Goal: Task Accomplishment & Management: Use online tool/utility

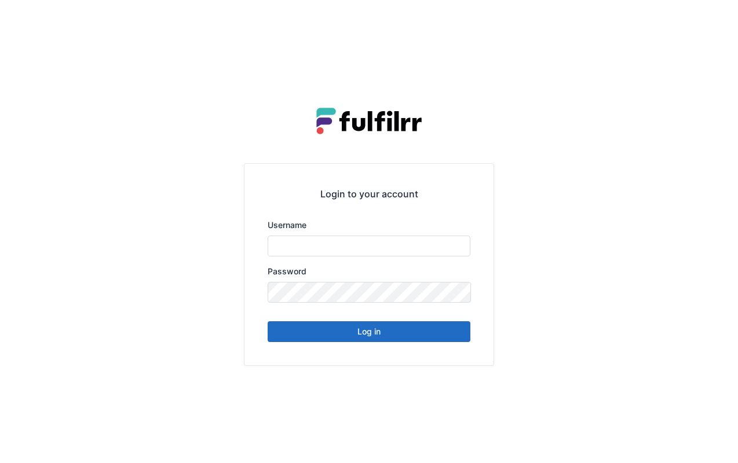
type input "*******"
click at [397, 338] on button "Log in" at bounding box center [369, 331] width 203 height 21
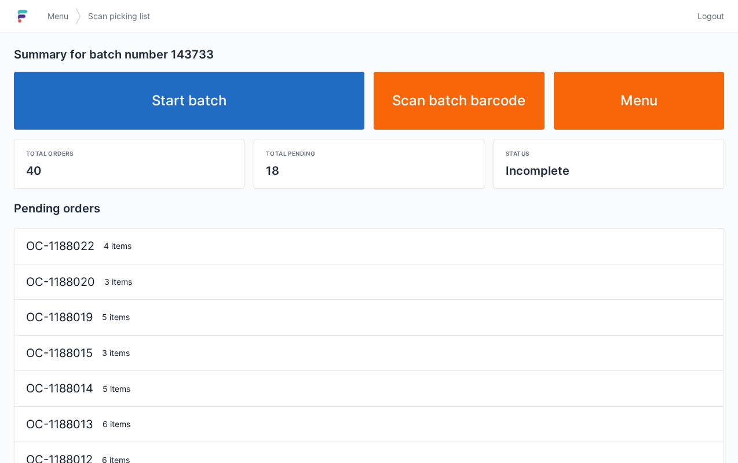
click at [258, 103] on link "Start batch" at bounding box center [189, 101] width 350 height 58
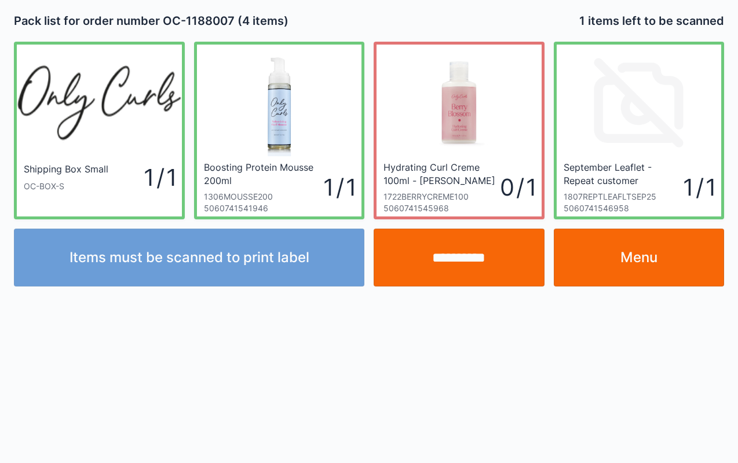
click at [483, 266] on input "**********" at bounding box center [459, 258] width 171 height 58
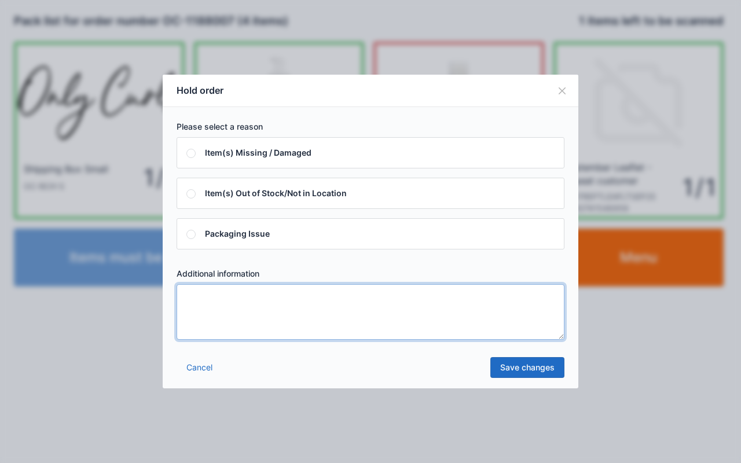
click at [342, 315] on textarea at bounding box center [371, 312] width 388 height 56
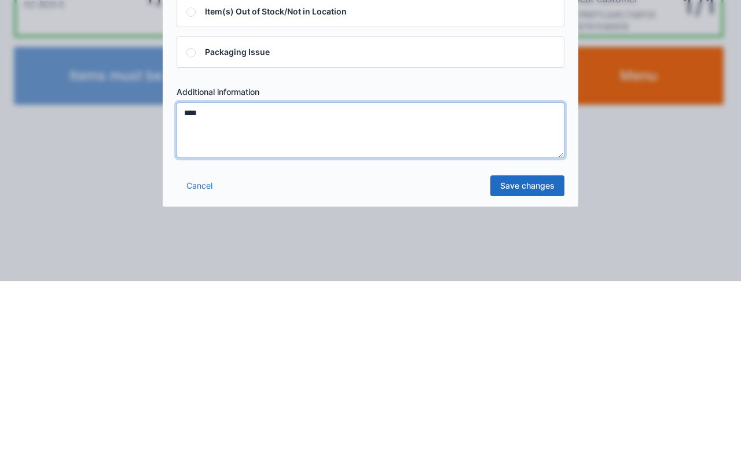
type textarea "****"
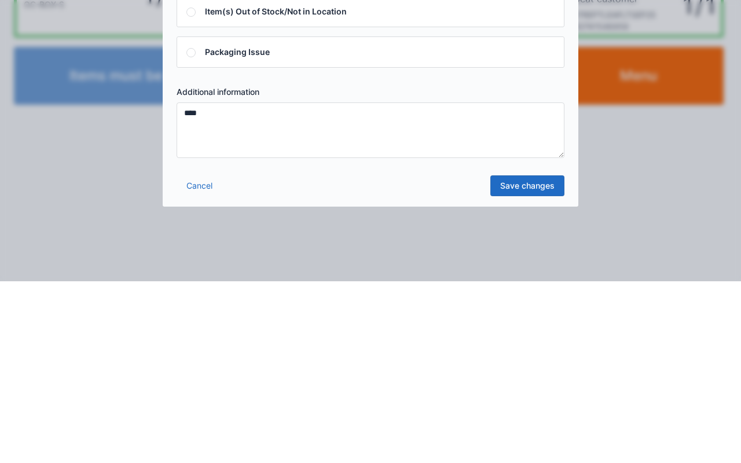
click at [515, 367] on link "Save changes" at bounding box center [528, 367] width 74 height 21
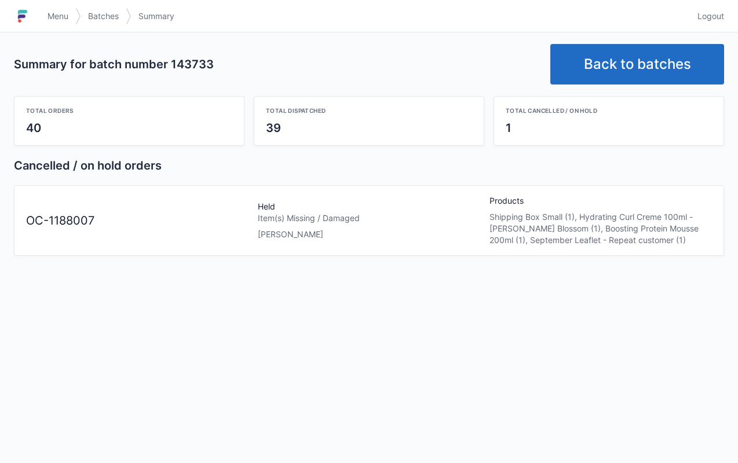
click at [51, 24] on link "Menu" at bounding box center [58, 16] width 35 height 21
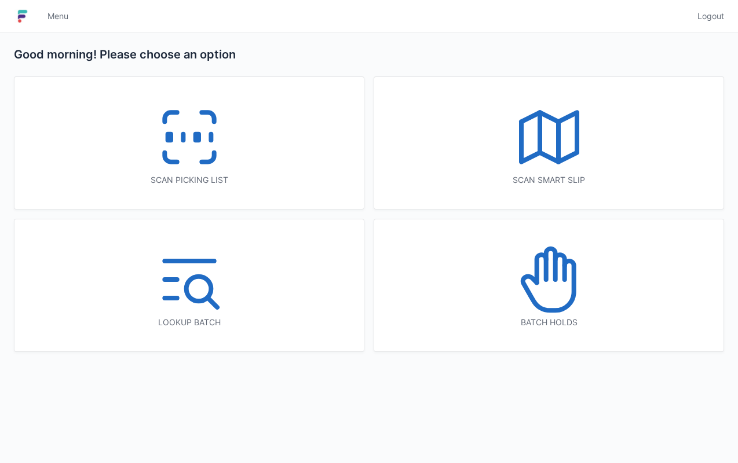
click at [565, 267] on icon at bounding box center [547, 285] width 51 height 49
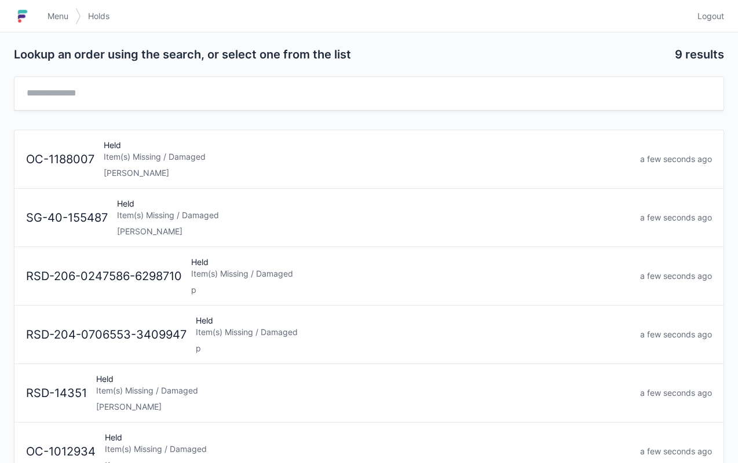
click at [314, 163] on div "Held Item(s) Missing / Damaged lori" at bounding box center [367, 159] width 536 height 39
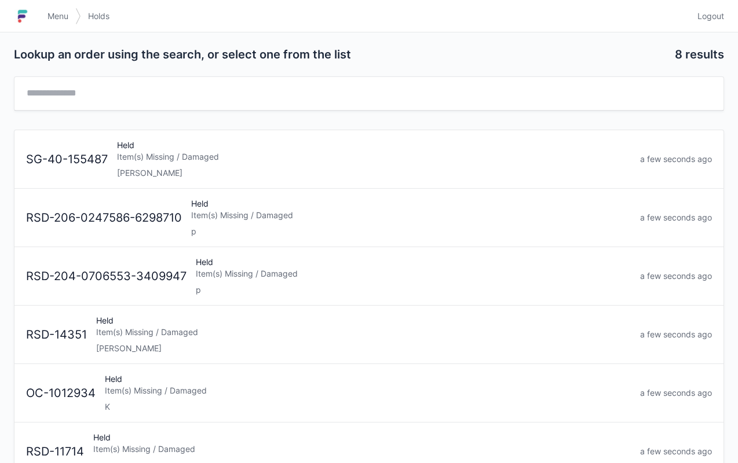
click at [54, 19] on span "Menu" at bounding box center [57, 16] width 21 height 12
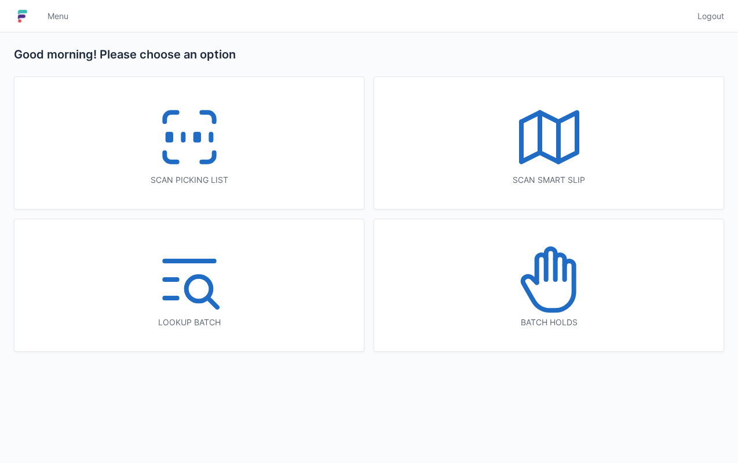
click at [240, 154] on div "Scan picking list" at bounding box center [188, 143] width 349 height 132
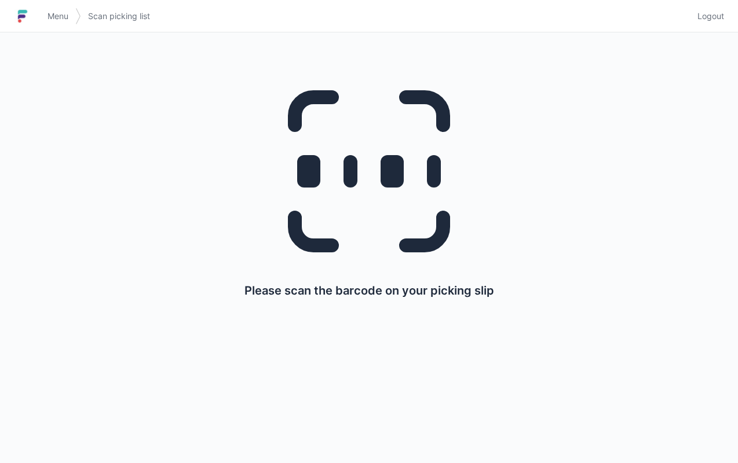
click at [59, 14] on span "Menu" at bounding box center [57, 16] width 21 height 12
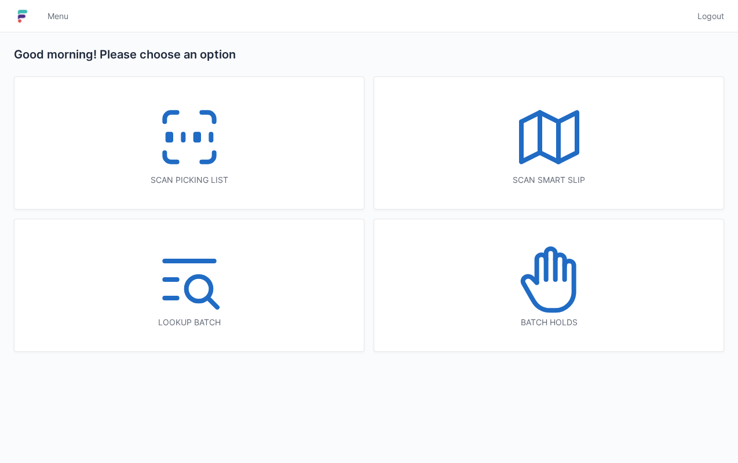
click at [548, 154] on polyline at bounding box center [549, 136] width 56 height 49
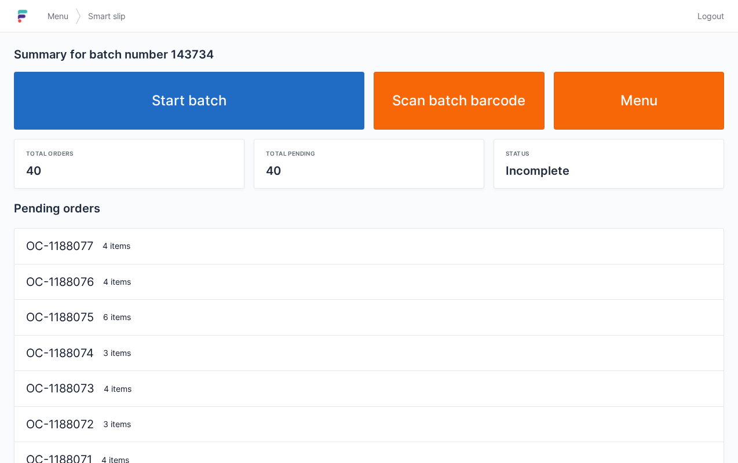
click at [273, 104] on link "Start batch" at bounding box center [189, 101] width 350 height 58
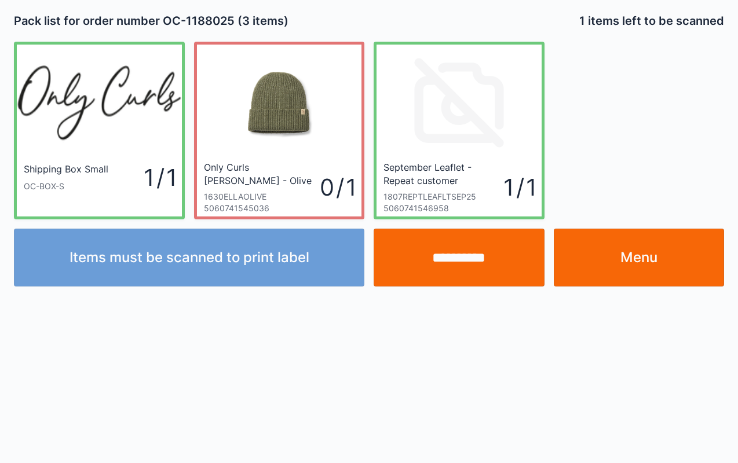
click at [677, 258] on link "Menu" at bounding box center [639, 258] width 171 height 58
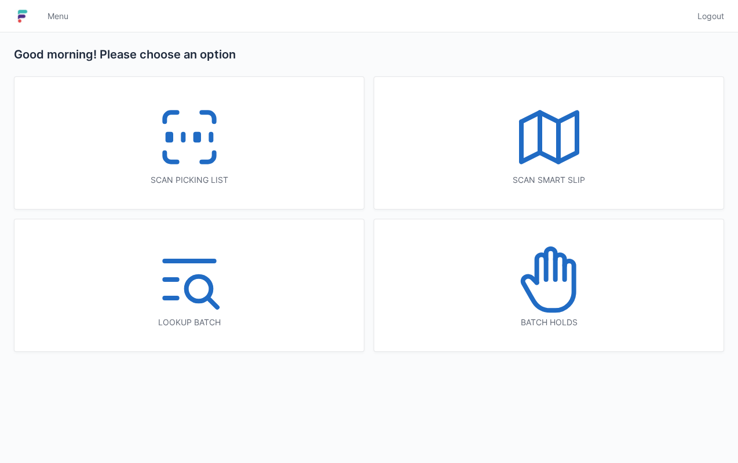
click at [195, 162] on icon at bounding box center [189, 137] width 74 height 74
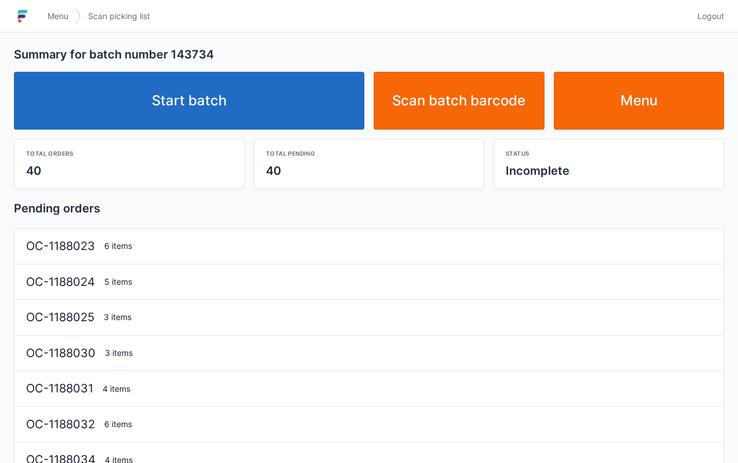
click at [240, 86] on link "Start batch" at bounding box center [189, 101] width 350 height 58
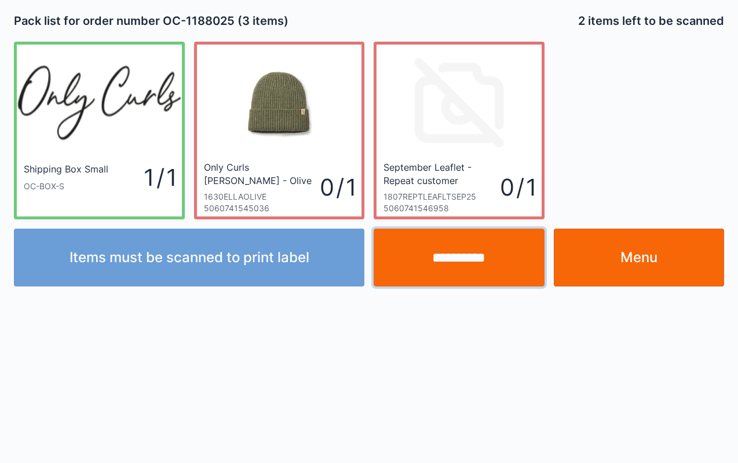
click at [454, 264] on input "**********" at bounding box center [459, 258] width 171 height 58
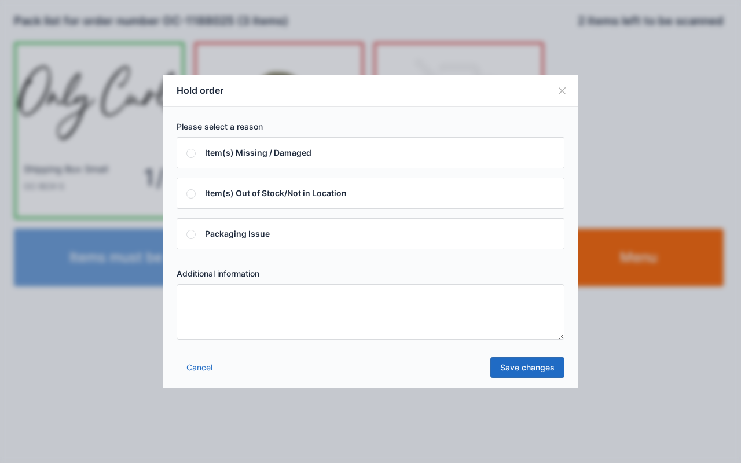
click at [371, 298] on textarea at bounding box center [371, 312] width 388 height 56
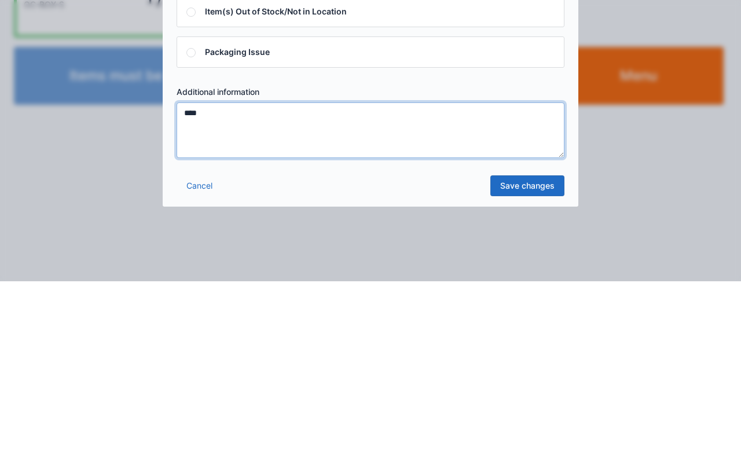
type textarea "****"
click at [532, 367] on link "Save changes" at bounding box center [528, 367] width 74 height 21
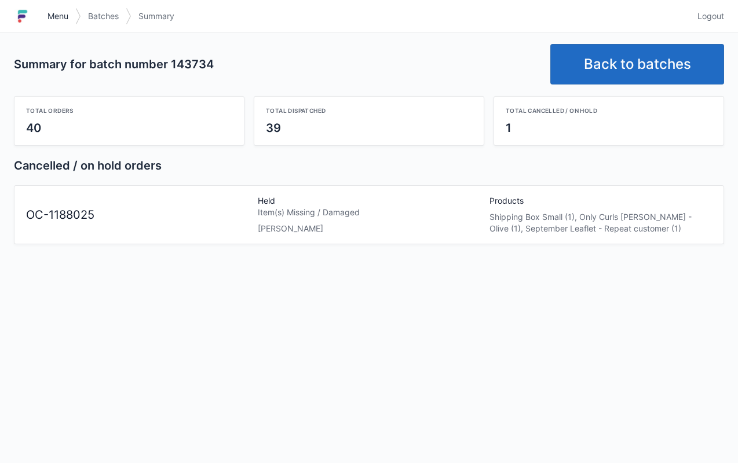
click at [68, 17] on span "Menu" at bounding box center [57, 16] width 21 height 12
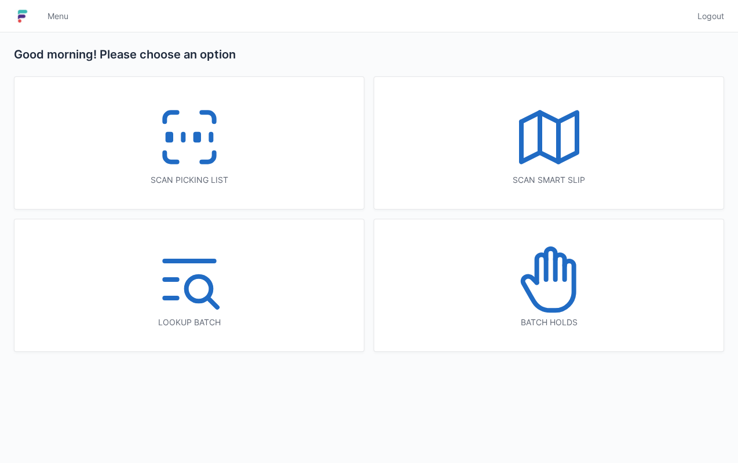
click at [580, 262] on icon at bounding box center [549, 280] width 74 height 74
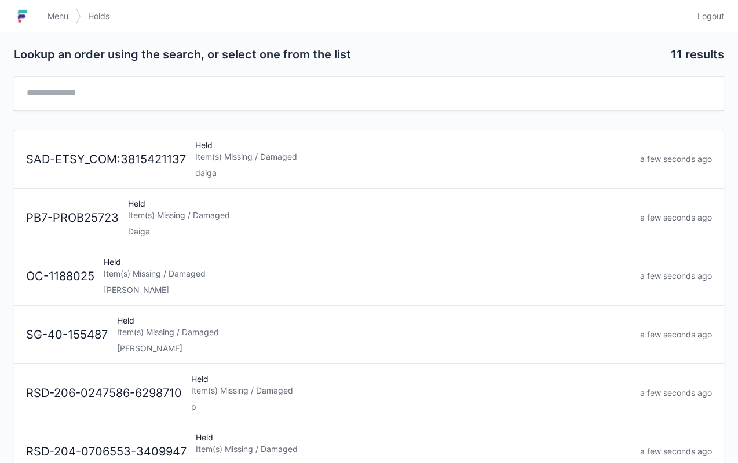
click at [306, 287] on div "lori" at bounding box center [367, 290] width 527 height 12
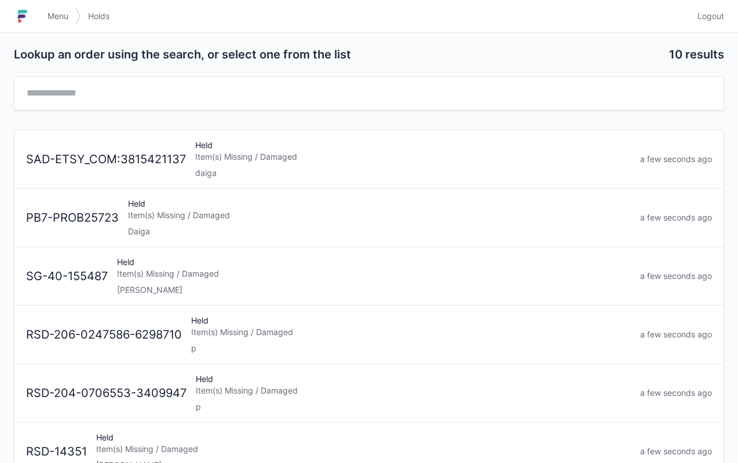
click at [54, 9] on link "Menu" at bounding box center [58, 16] width 35 height 21
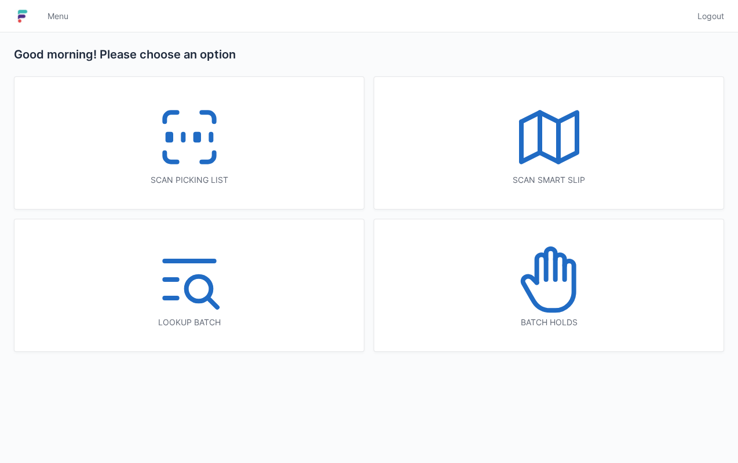
click at [167, 123] on icon at bounding box center [189, 137] width 74 height 74
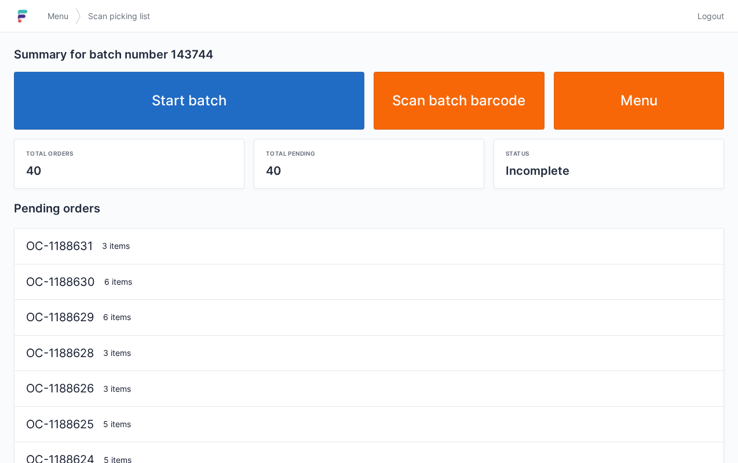
click at [255, 98] on link "Start batch" at bounding box center [189, 101] width 350 height 58
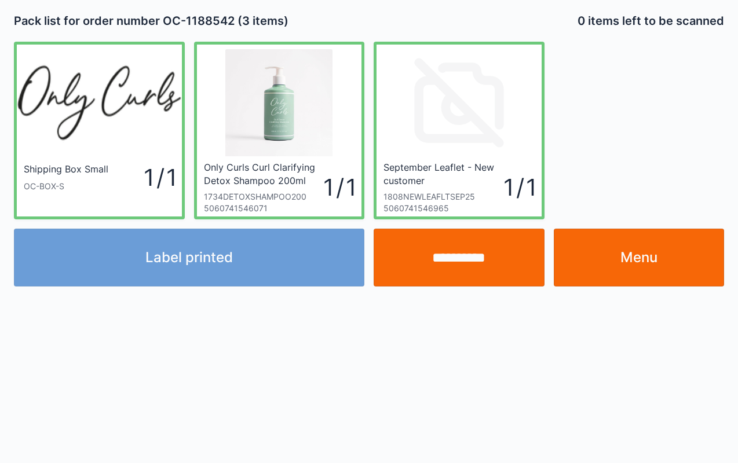
click at [645, 264] on link "Menu" at bounding box center [639, 258] width 171 height 58
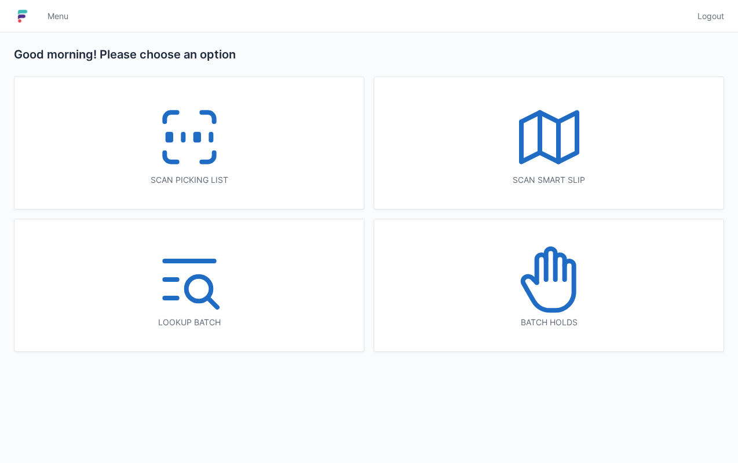
click at [216, 159] on icon at bounding box center [189, 137] width 74 height 74
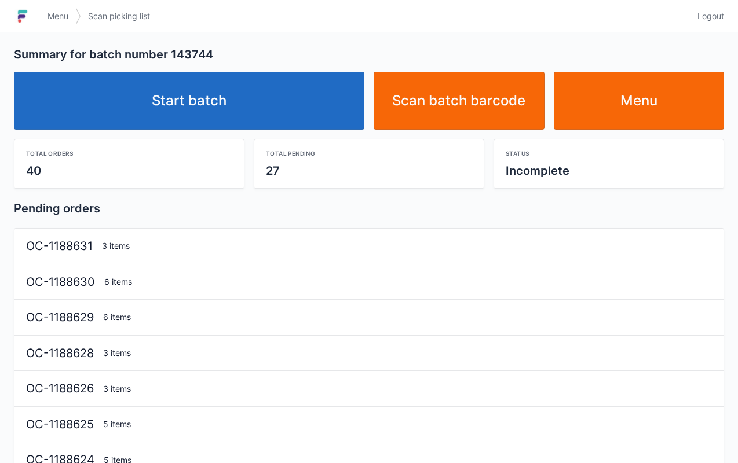
click at [318, 98] on link "Start batch" at bounding box center [189, 101] width 350 height 58
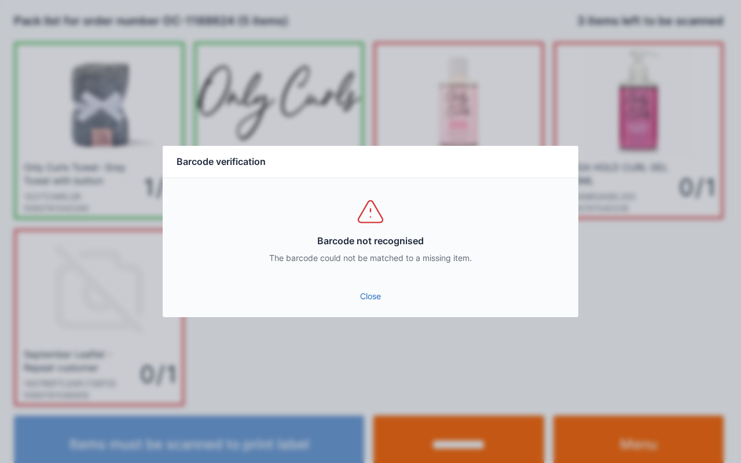
click at [370, 294] on link "Close" at bounding box center [370, 296] width 397 height 21
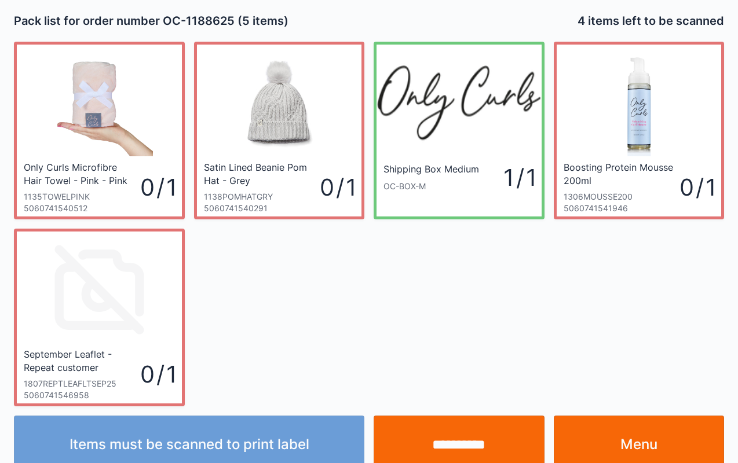
click at [434, 309] on div "Only Curls Microfibre Hair Towel - Pink - Pink 1135TOWELPINK 5060741540512 0 / …" at bounding box center [368, 219] width 719 height 374
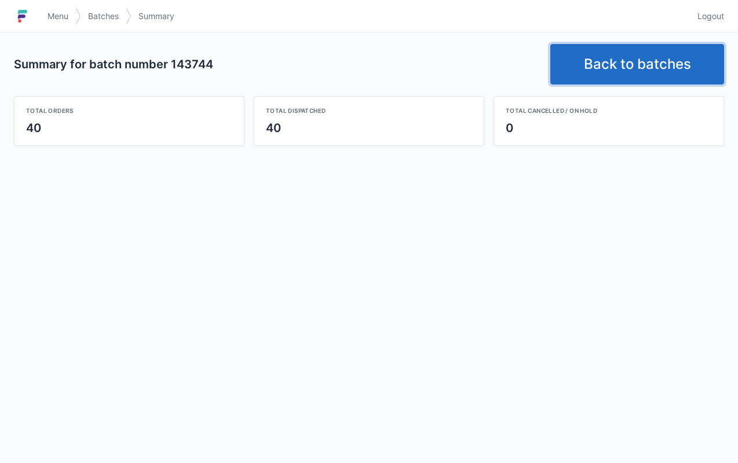
click at [598, 65] on link "Back to batches" at bounding box center [637, 64] width 174 height 41
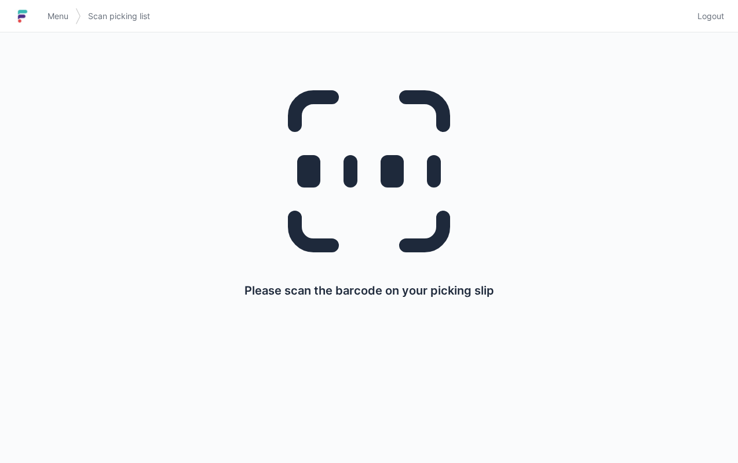
click at [70, 17] on link "Menu" at bounding box center [58, 16] width 35 height 21
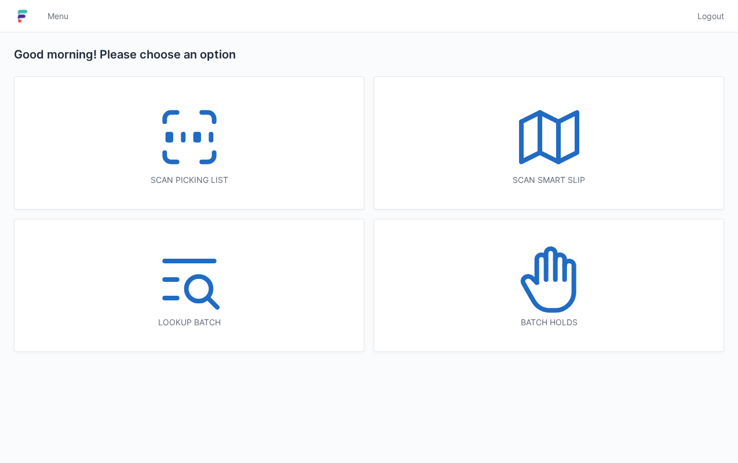
click at [531, 167] on icon at bounding box center [549, 137] width 74 height 74
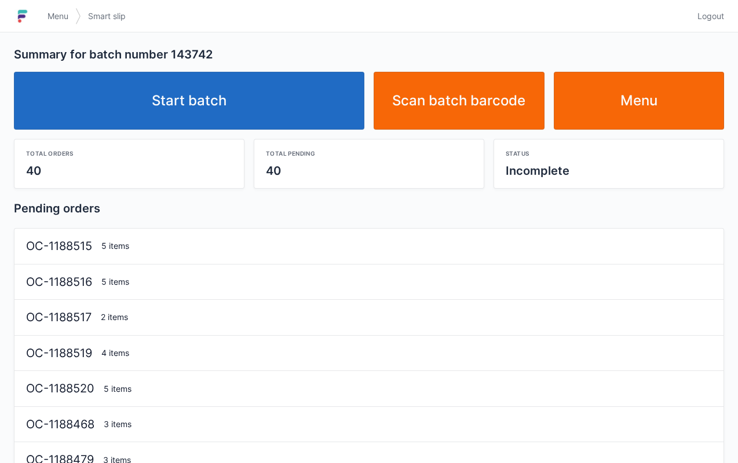
click at [264, 85] on link "Start batch" at bounding box center [189, 101] width 350 height 58
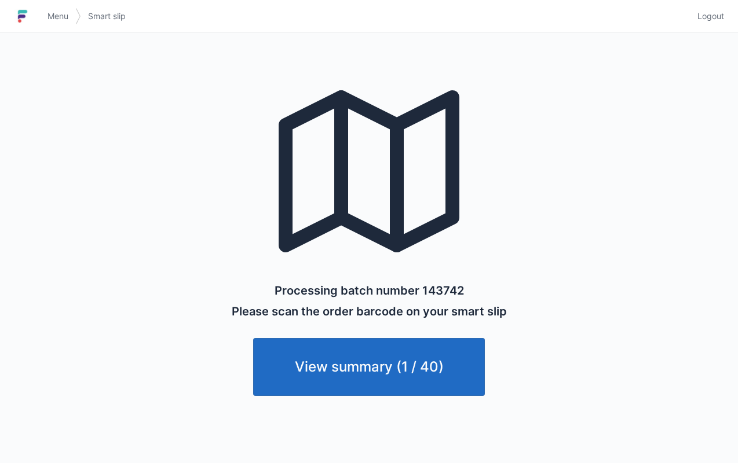
click at [65, 8] on link "Menu" at bounding box center [58, 16] width 35 height 21
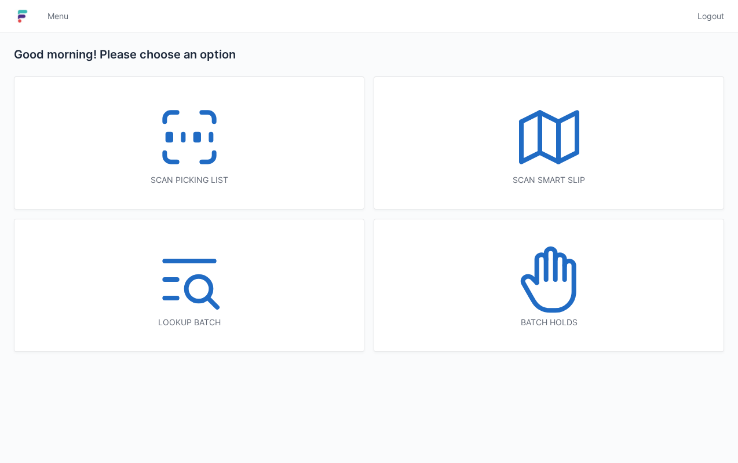
click at [190, 151] on icon at bounding box center [189, 137] width 74 height 74
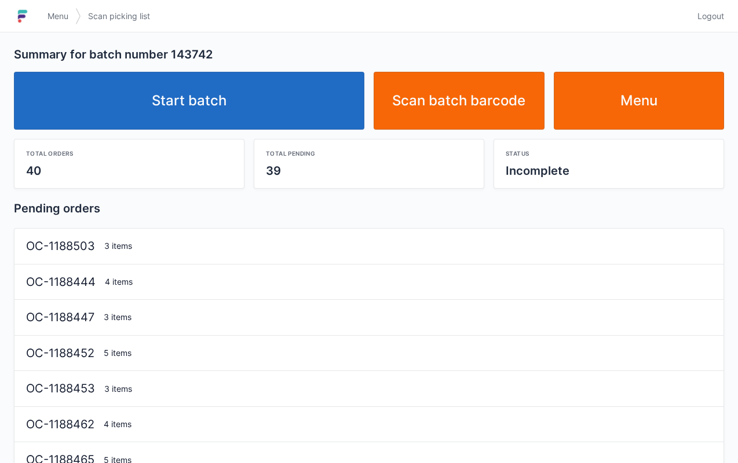
click at [312, 101] on link "Start batch" at bounding box center [189, 101] width 350 height 58
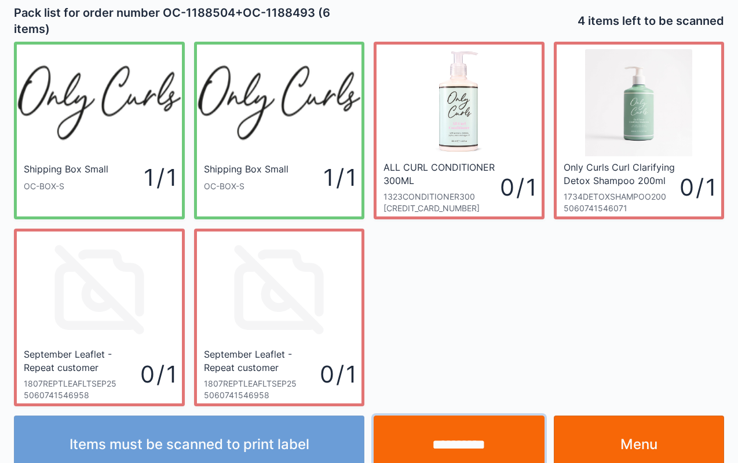
click at [454, 436] on input "**********" at bounding box center [459, 445] width 171 height 58
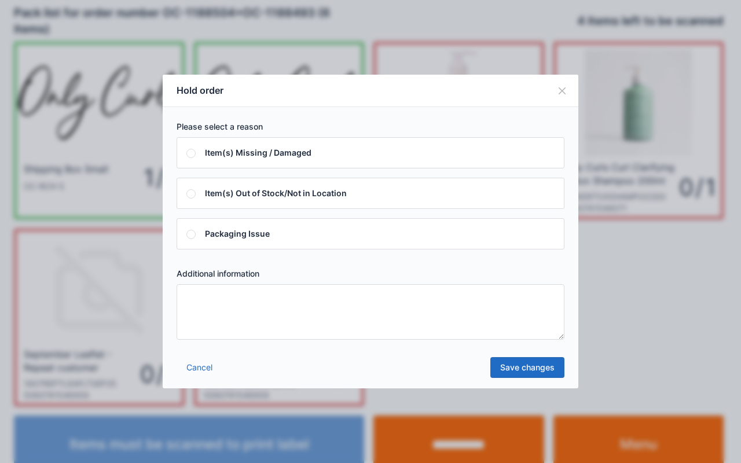
click at [364, 320] on textarea at bounding box center [371, 312] width 388 height 56
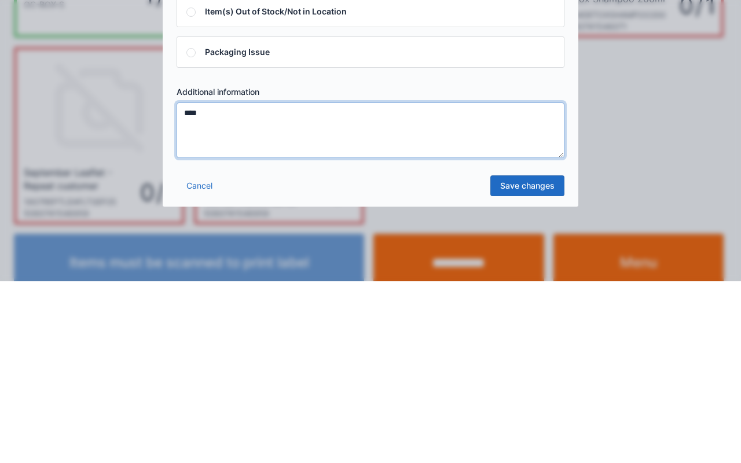
type textarea "****"
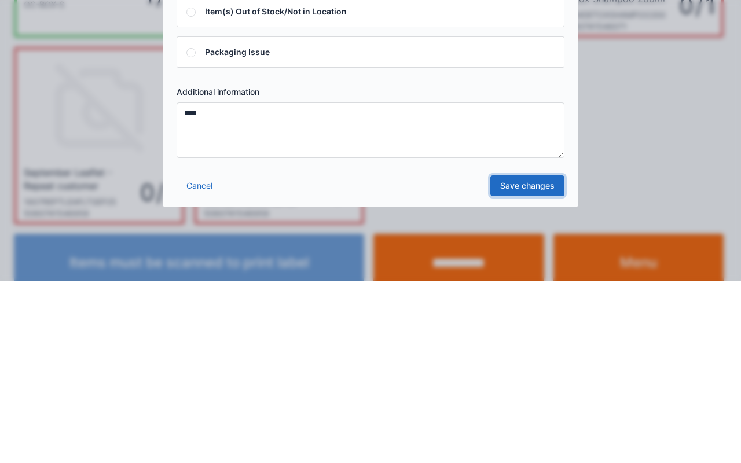
click at [538, 362] on link "Save changes" at bounding box center [528, 367] width 74 height 21
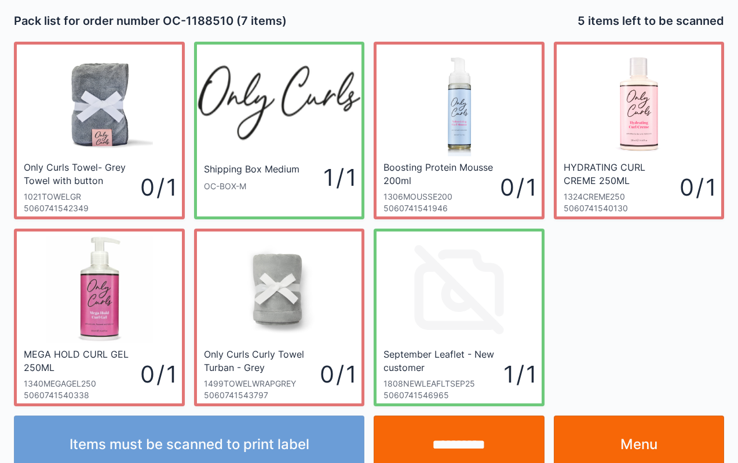
click at [680, 454] on link "Menu" at bounding box center [639, 445] width 171 height 58
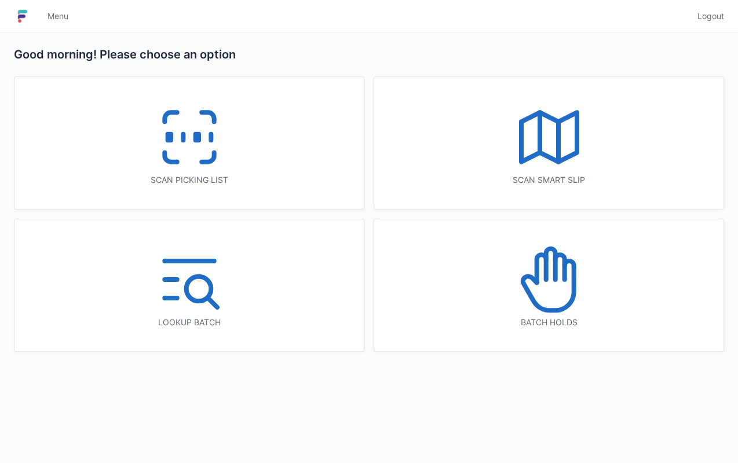
click at [572, 285] on icon at bounding box center [547, 285] width 51 height 49
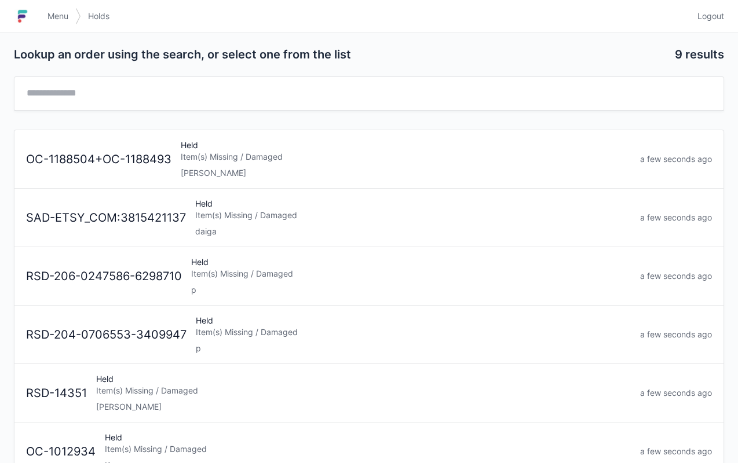
click at [313, 148] on div "Held Item(s) Missing / Damaged lori" at bounding box center [405, 159] width 459 height 39
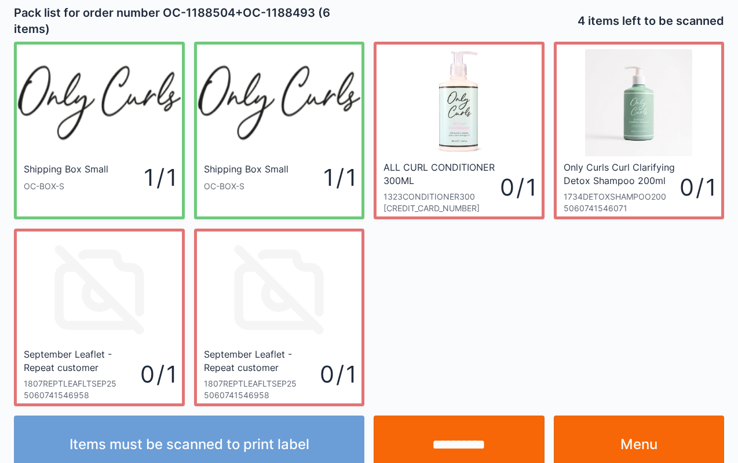
click at [315, 53] on img at bounding box center [279, 102] width 165 height 107
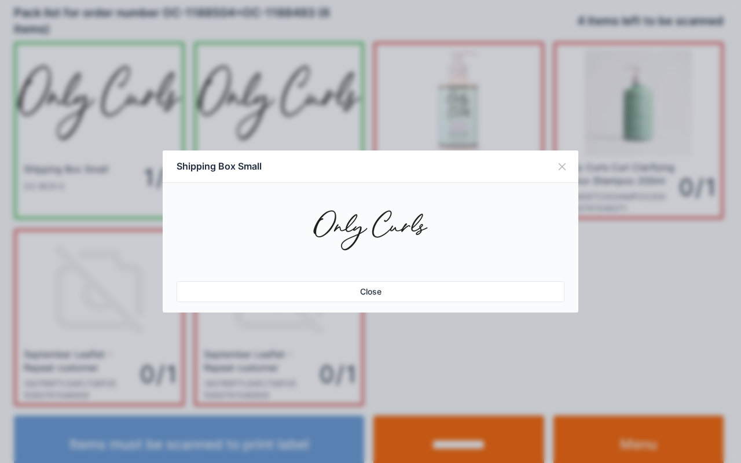
click at [556, 163] on button "Close" at bounding box center [562, 167] width 32 height 32
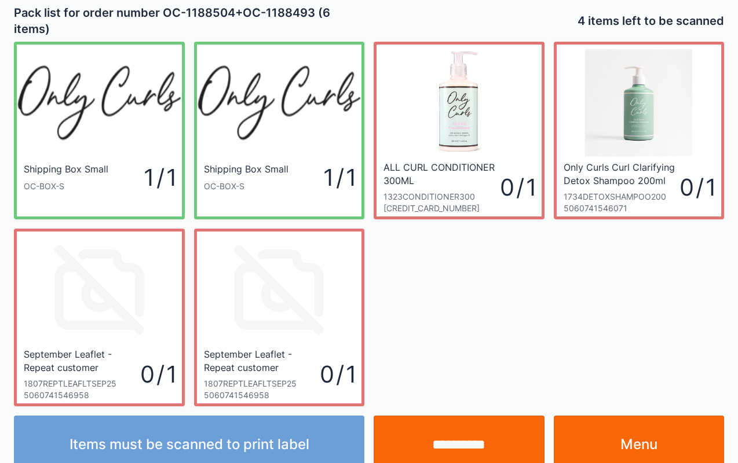
click at [673, 449] on link "Menu" at bounding box center [639, 445] width 171 height 58
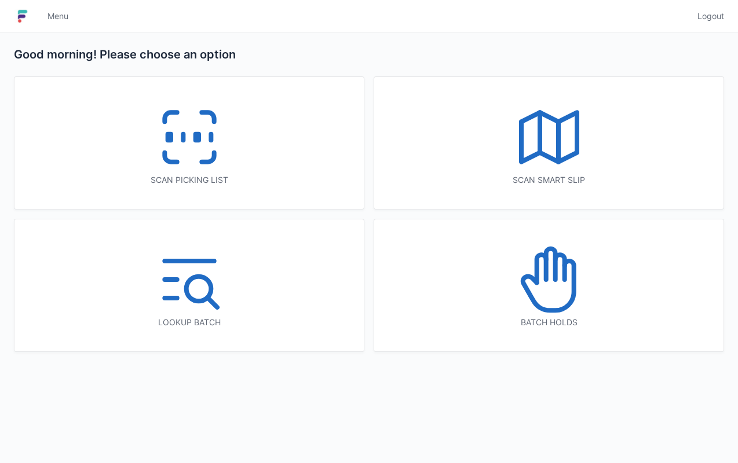
click at [214, 125] on icon at bounding box center [189, 137] width 74 height 74
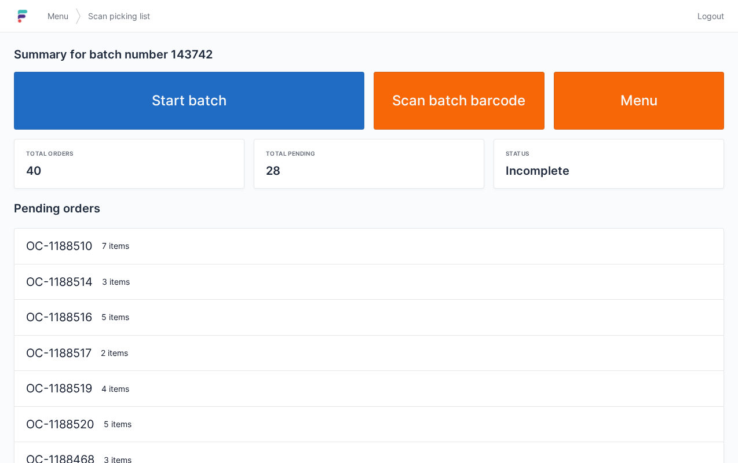
click at [310, 100] on link "Start batch" at bounding box center [189, 101] width 350 height 58
